Goal: Information Seeking & Learning: Learn about a topic

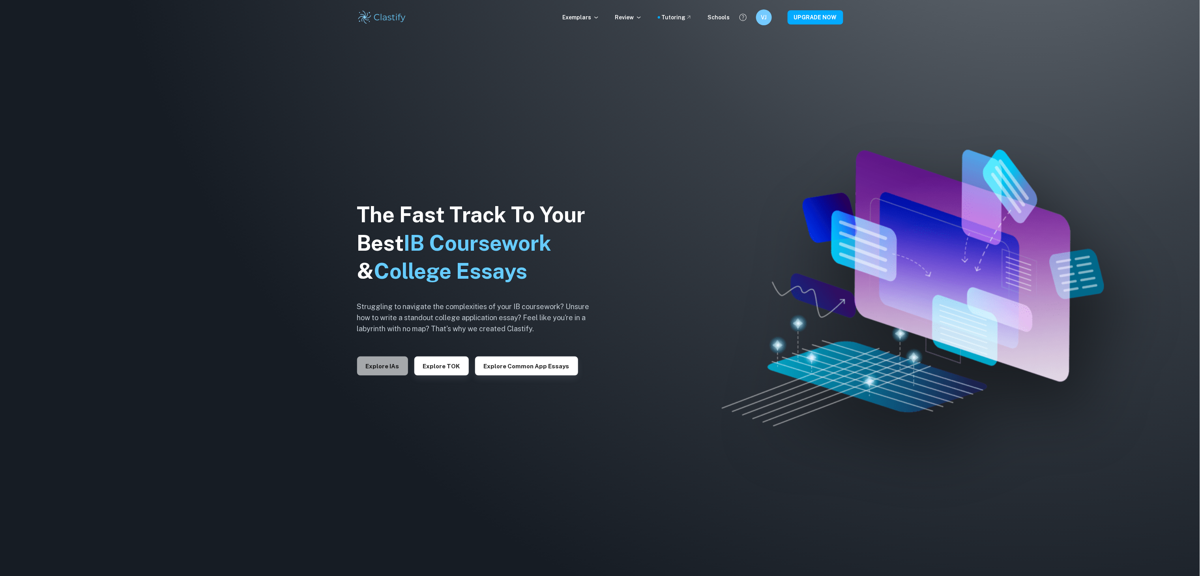
click at [391, 369] on button "Explore IAs" at bounding box center [382, 365] width 51 height 19
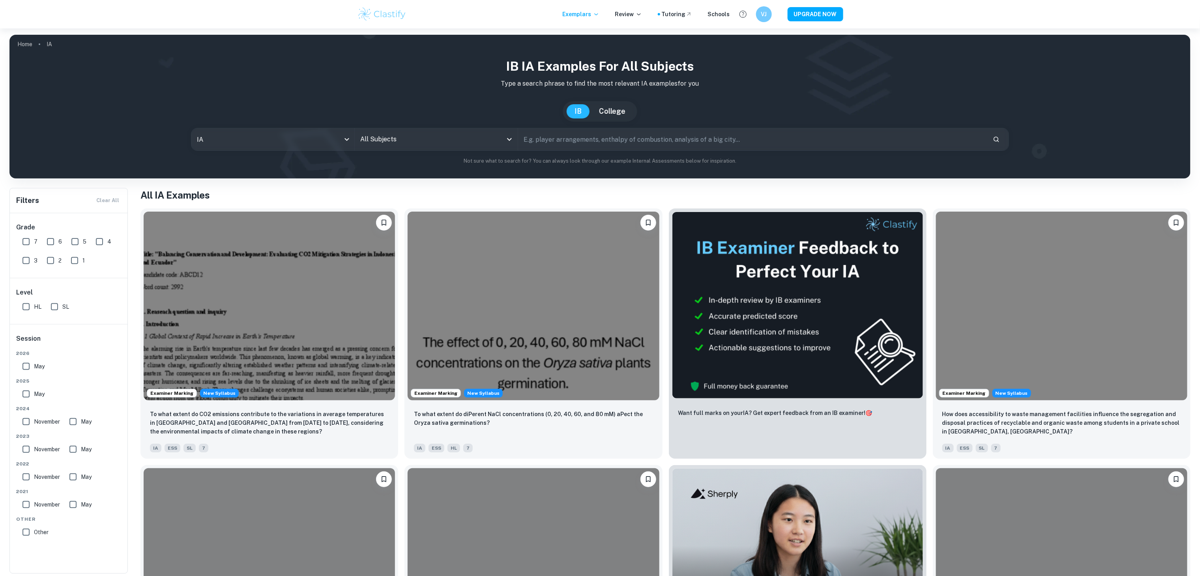
click at [24, 241] on input "7" at bounding box center [26, 242] width 16 height 16
checkbox input "true"
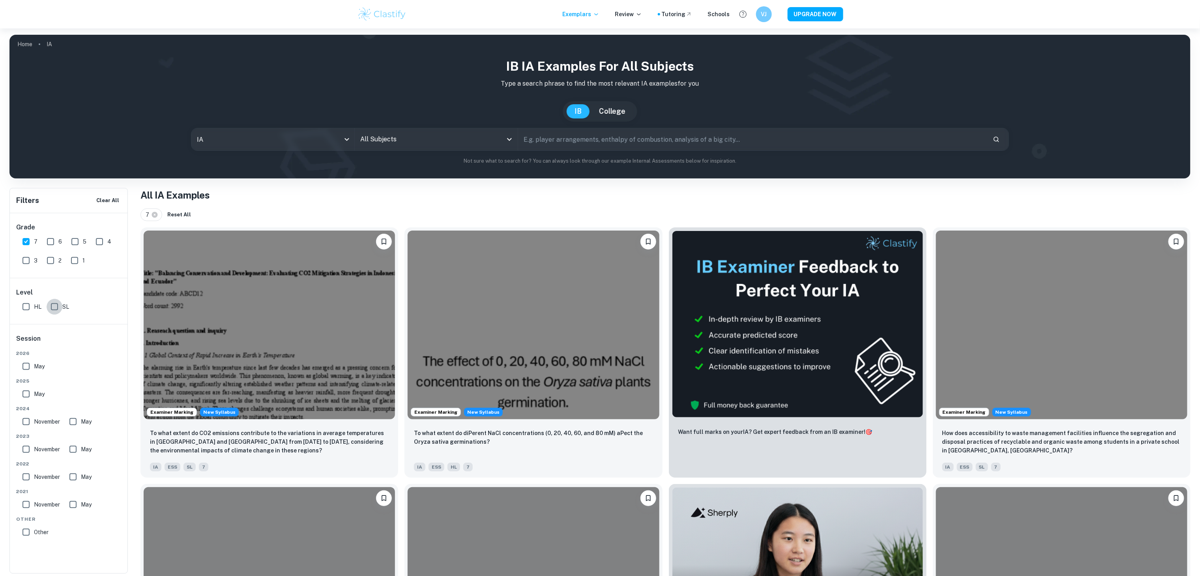
click at [57, 313] on input "SL" at bounding box center [55, 307] width 16 height 16
checkbox input "true"
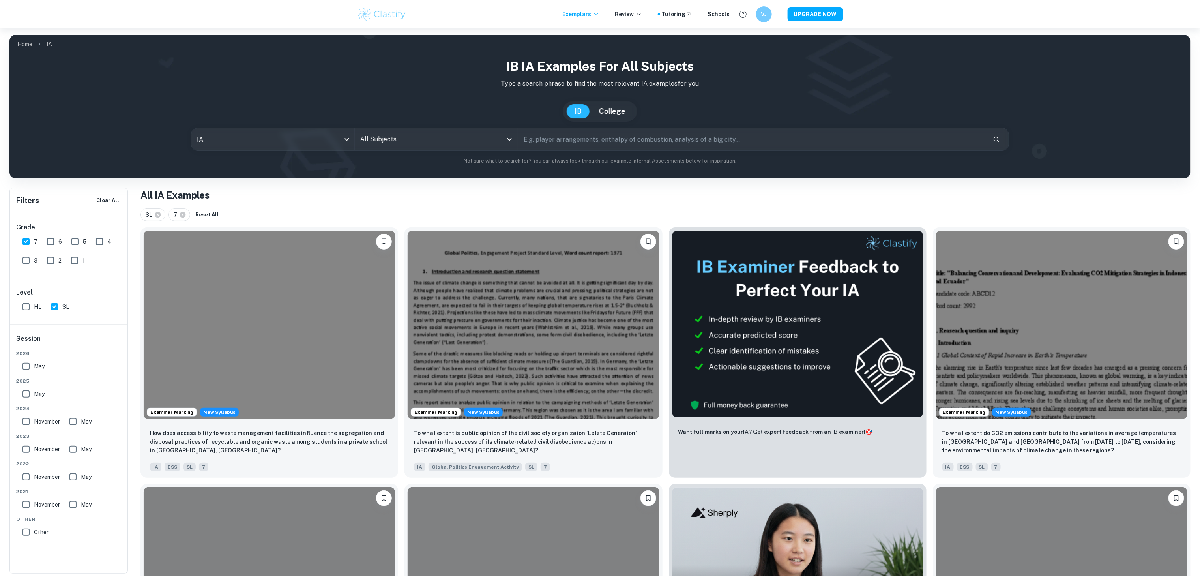
click at [413, 148] on div "All Subjects" at bounding box center [436, 139] width 163 height 22
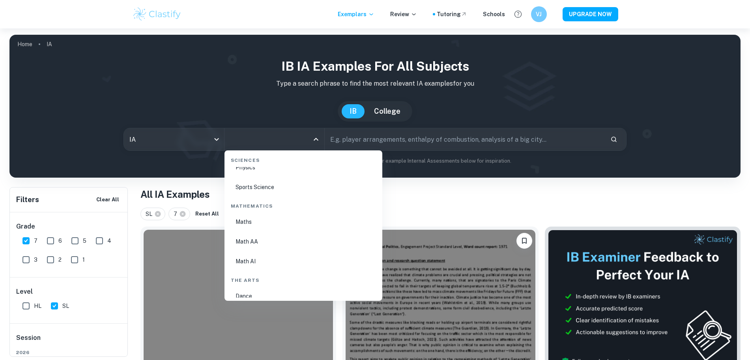
scroll to position [1324, 0]
click at [268, 237] on li "Math AA" at bounding box center [304, 236] width 152 height 18
type input "Math AA"
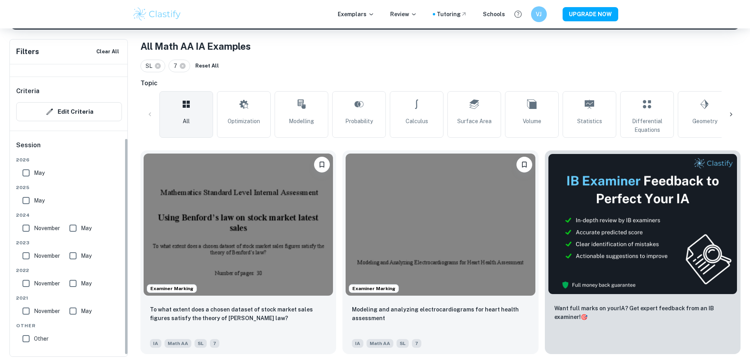
scroll to position [101, 0]
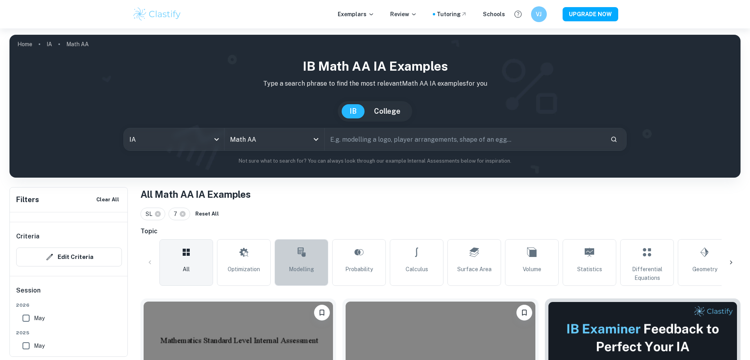
click at [309, 261] on link "Modelling" at bounding box center [302, 262] width 54 height 47
type input "Modelling"
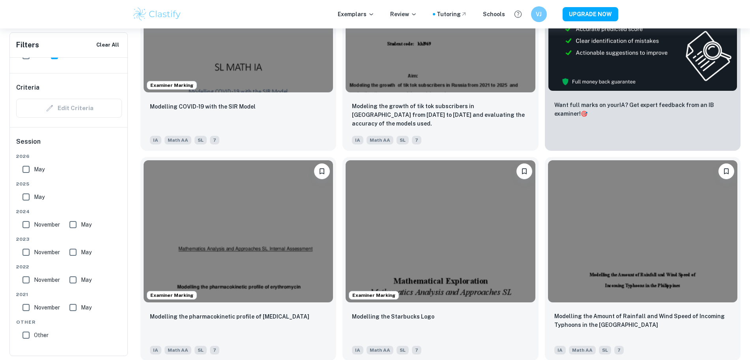
scroll to position [345, 0]
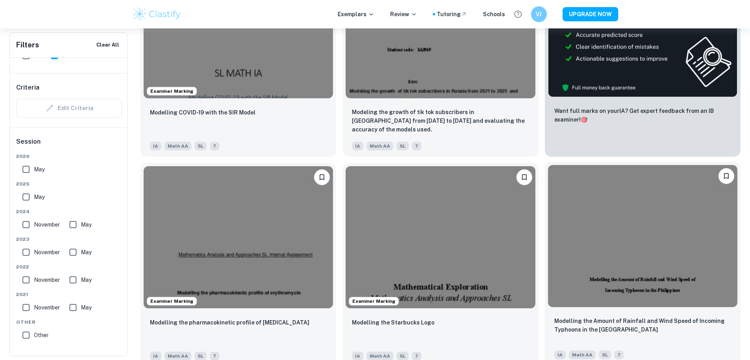
click at [548, 206] on img at bounding box center [642, 236] width 189 height 142
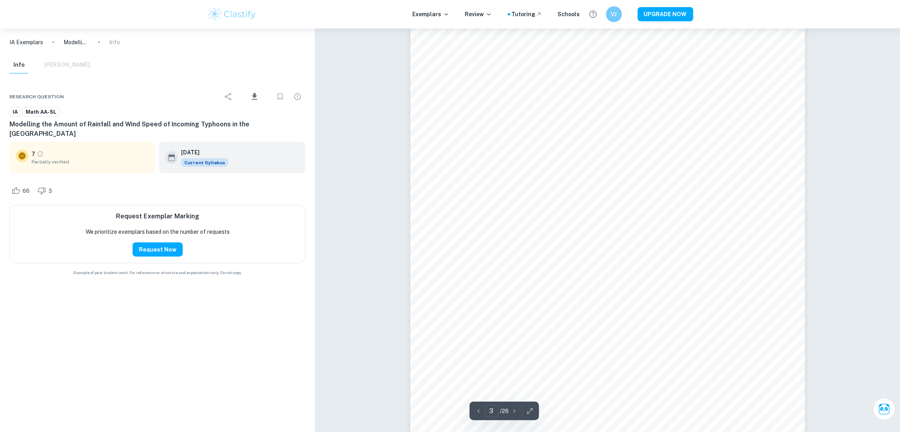
scroll to position [1242, 0]
type input "4"
